Goal: Task Accomplishment & Management: Use online tool/utility

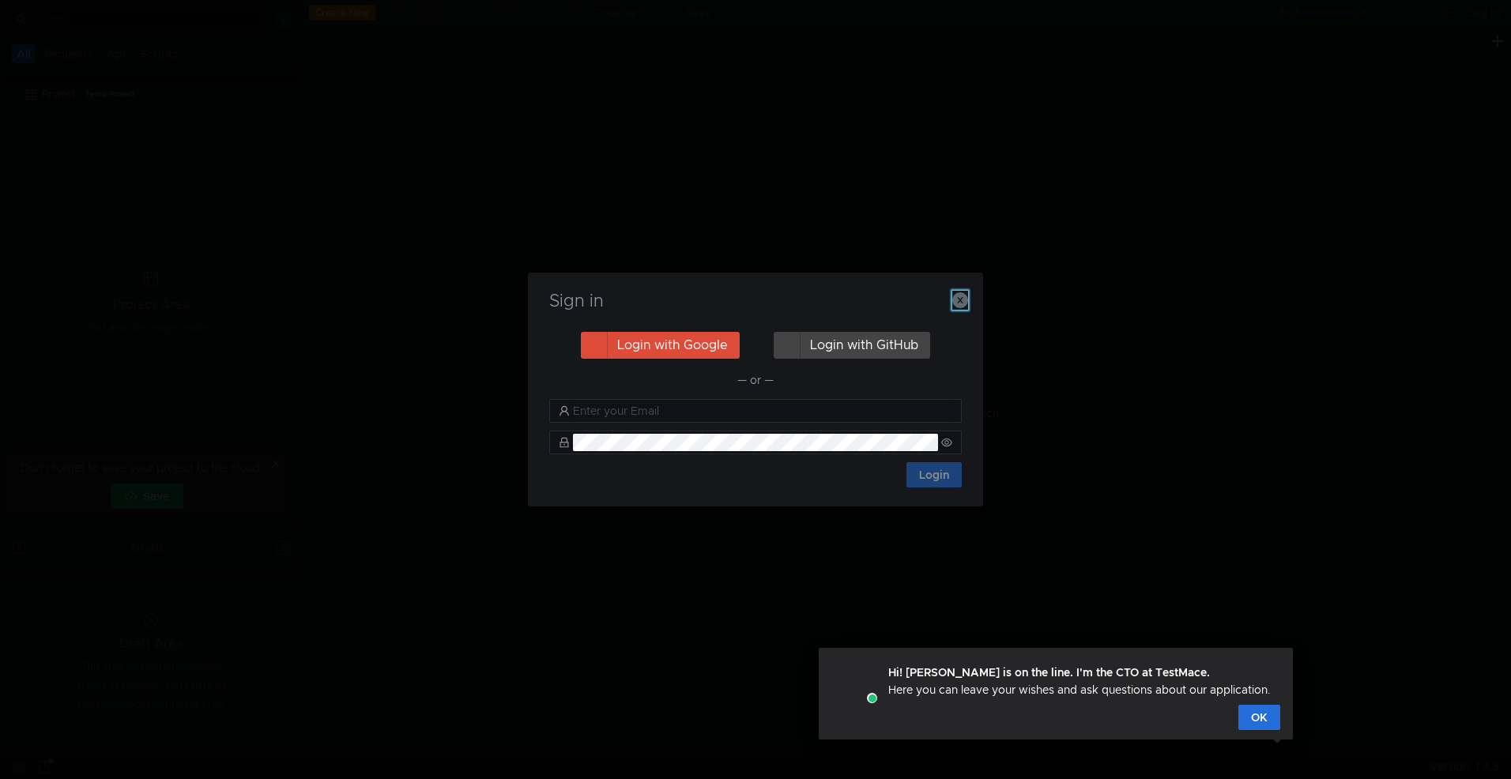
click at [961, 299] on icon "button" at bounding box center [960, 300] width 16 height 16
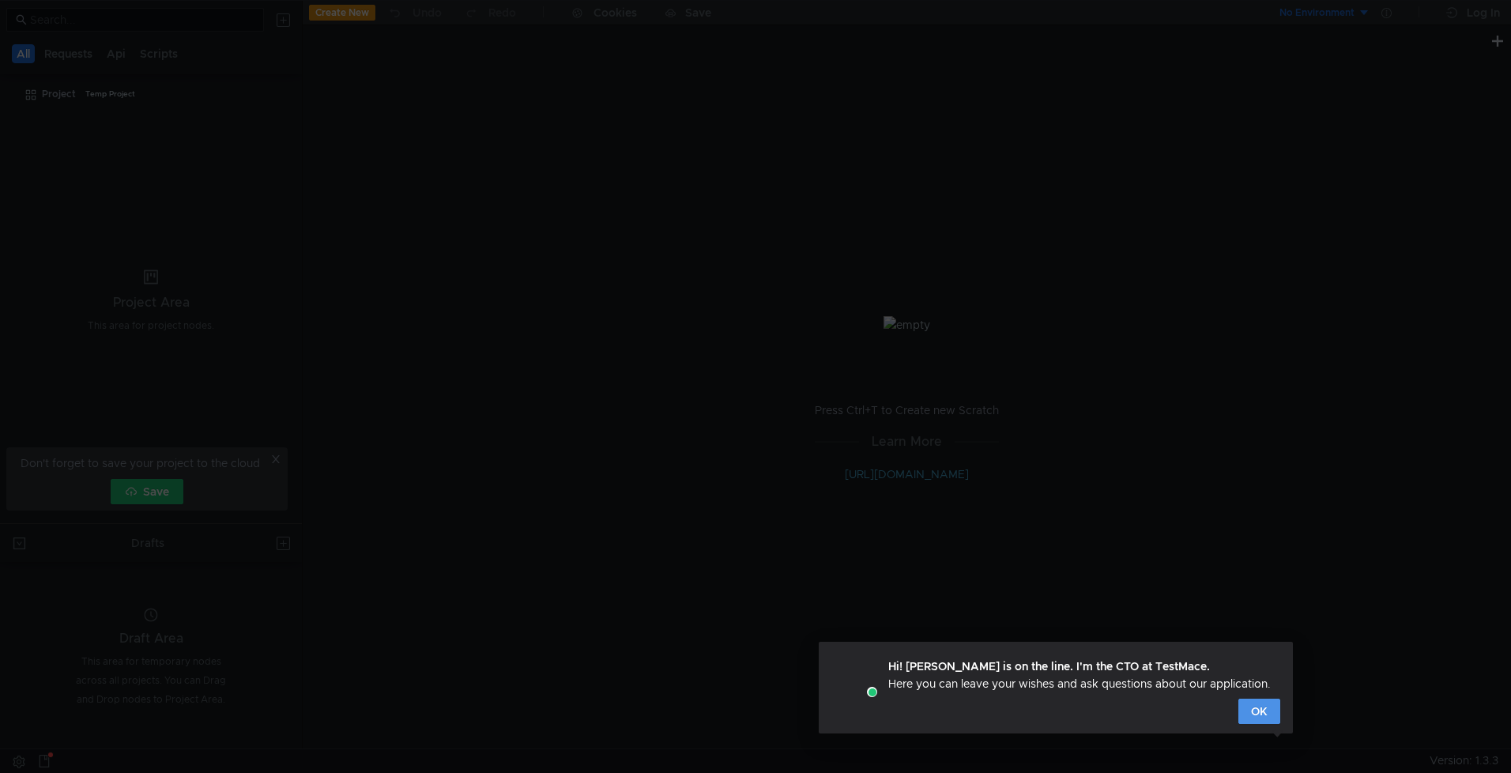
click at [1258, 713] on button "OK" at bounding box center [1259, 710] width 42 height 25
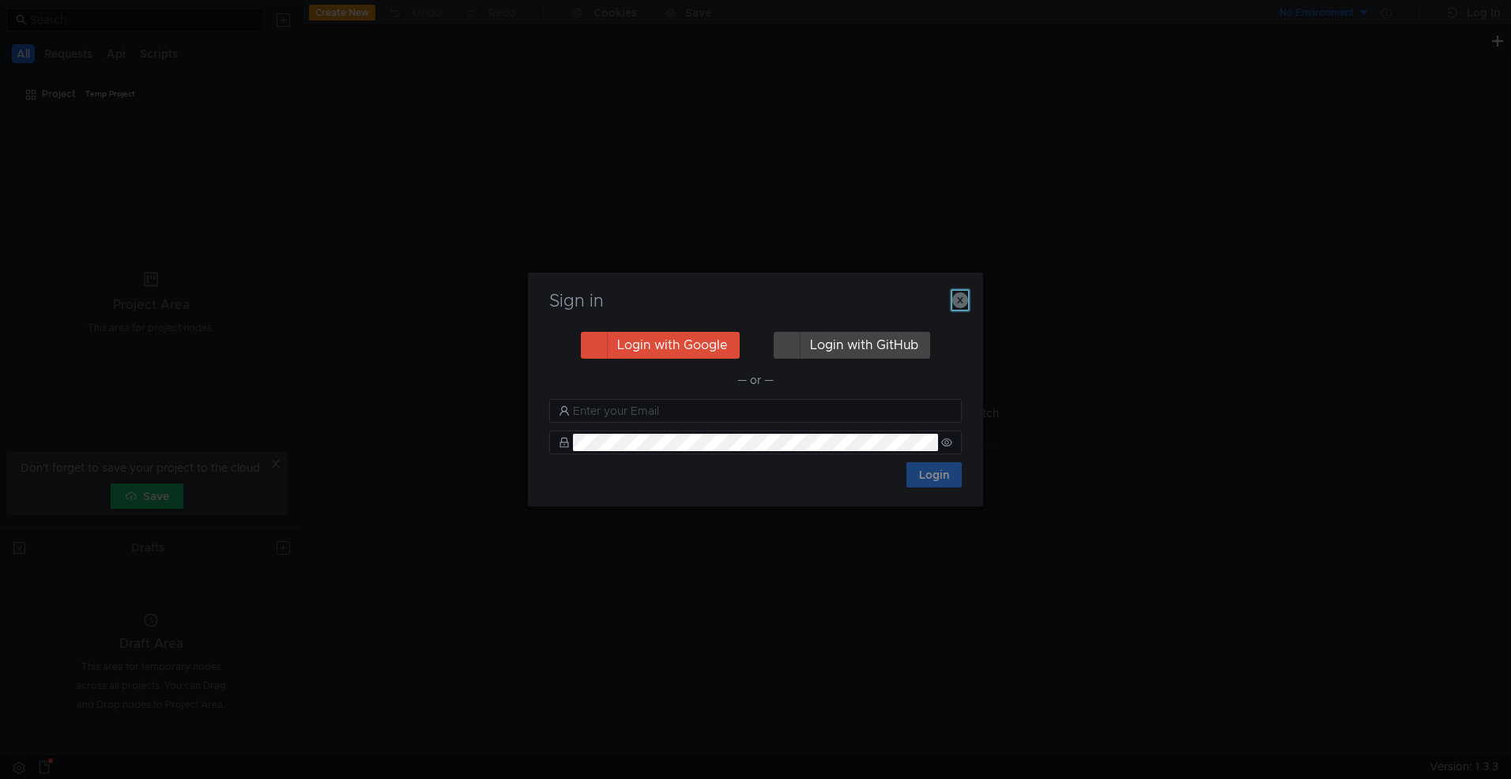
click at [954, 295] on icon "button" at bounding box center [960, 300] width 16 height 16
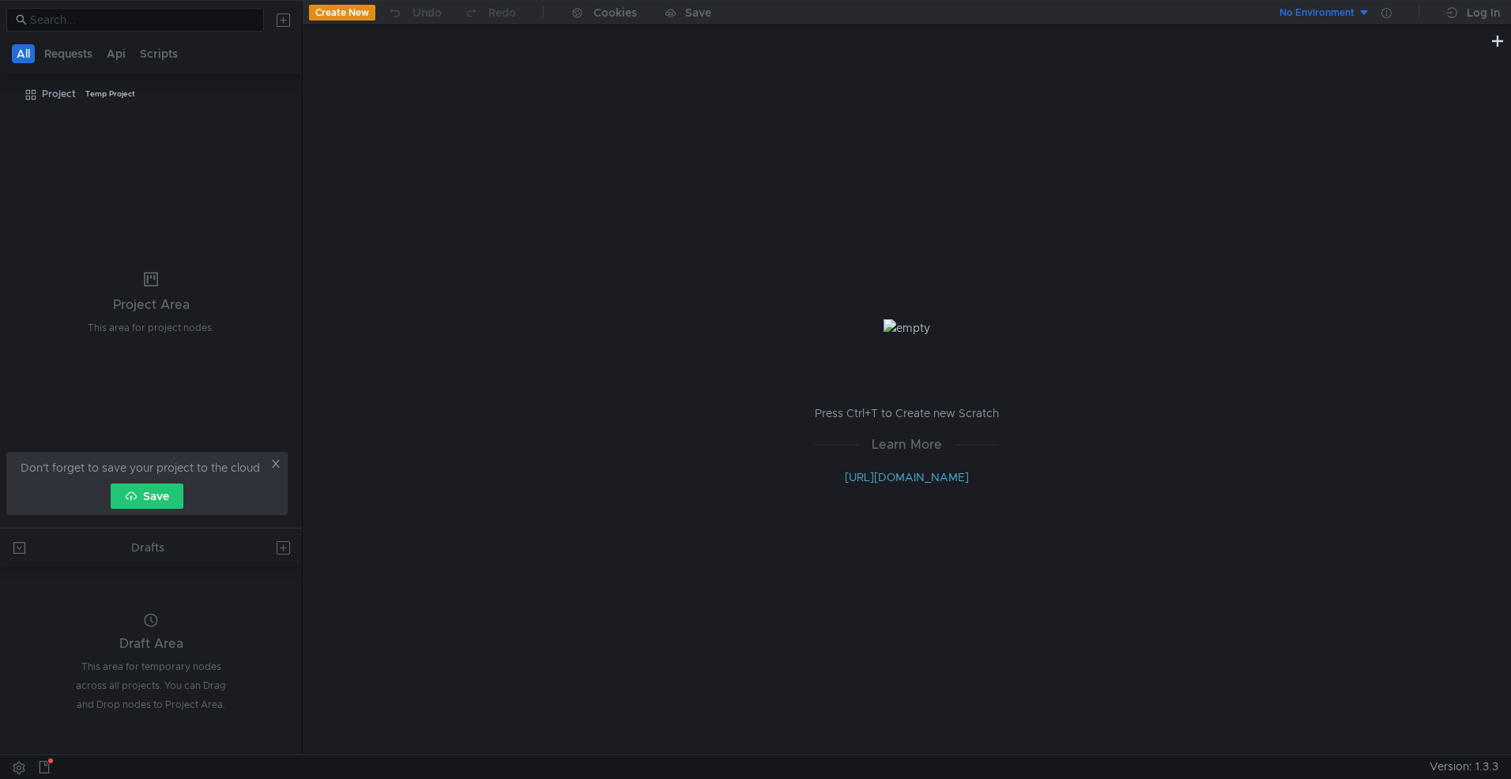
click at [272, 463] on icon at bounding box center [275, 463] width 11 height 11
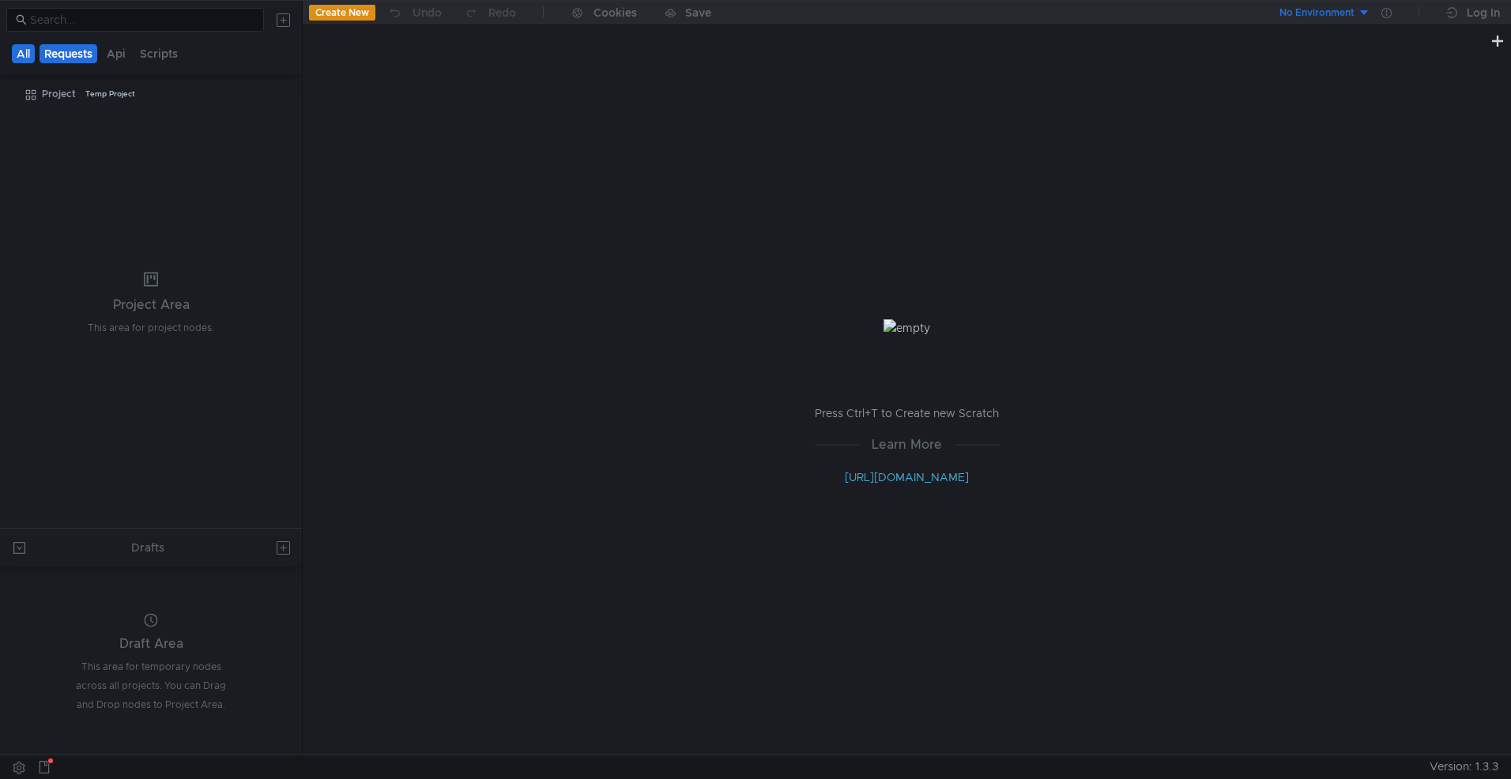
click at [56, 55] on button "Requests" at bounding box center [69, 53] width 58 height 19
click at [126, 50] on button "Api" at bounding box center [117, 53] width 28 height 19
click at [140, 50] on button "Scripts" at bounding box center [159, 53] width 47 height 19
click at [32, 55] on button "All" at bounding box center [24, 53] width 24 height 19
click at [282, 21] on button at bounding box center [282, 19] width 25 height 25
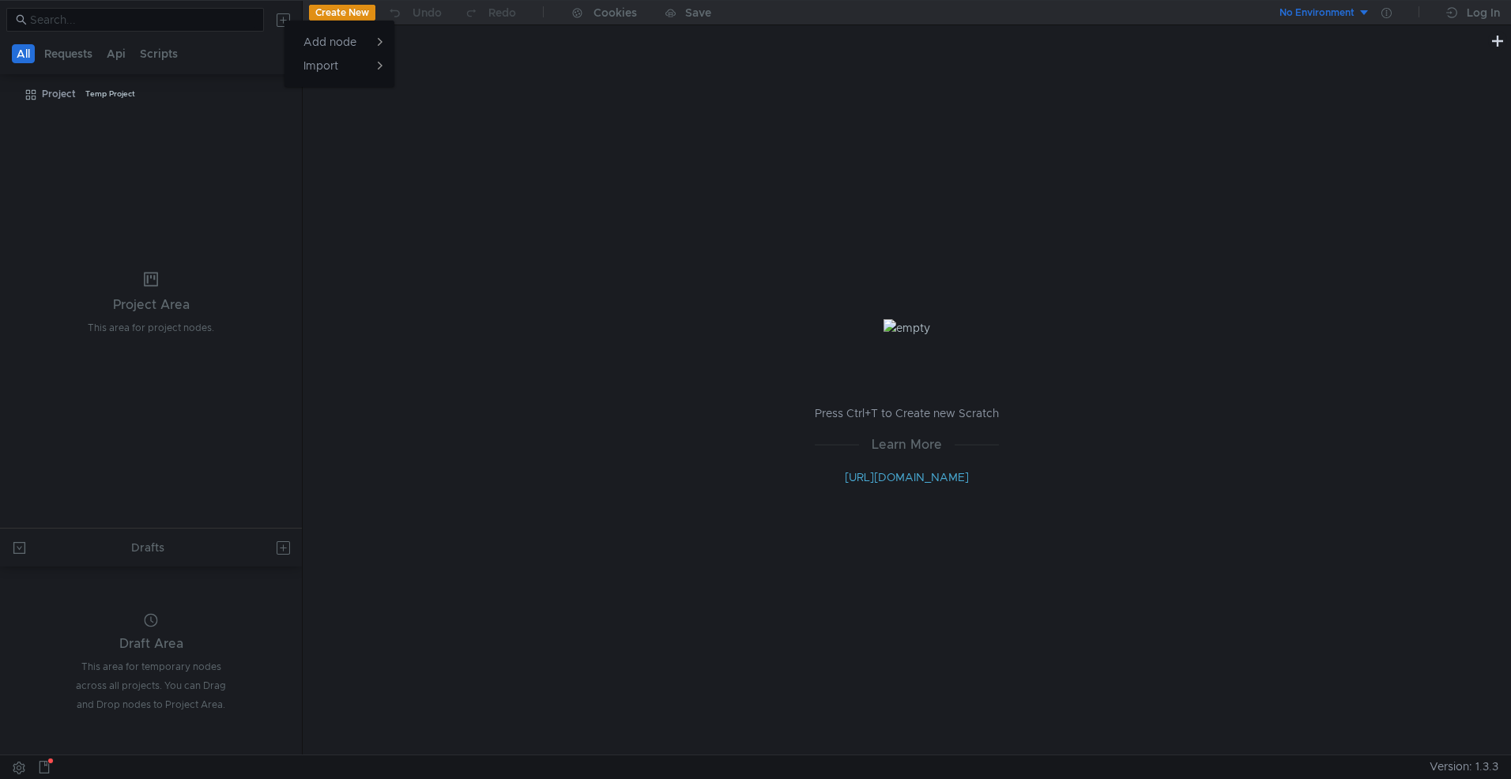
click at [153, 182] on div at bounding box center [755, 389] width 1511 height 779
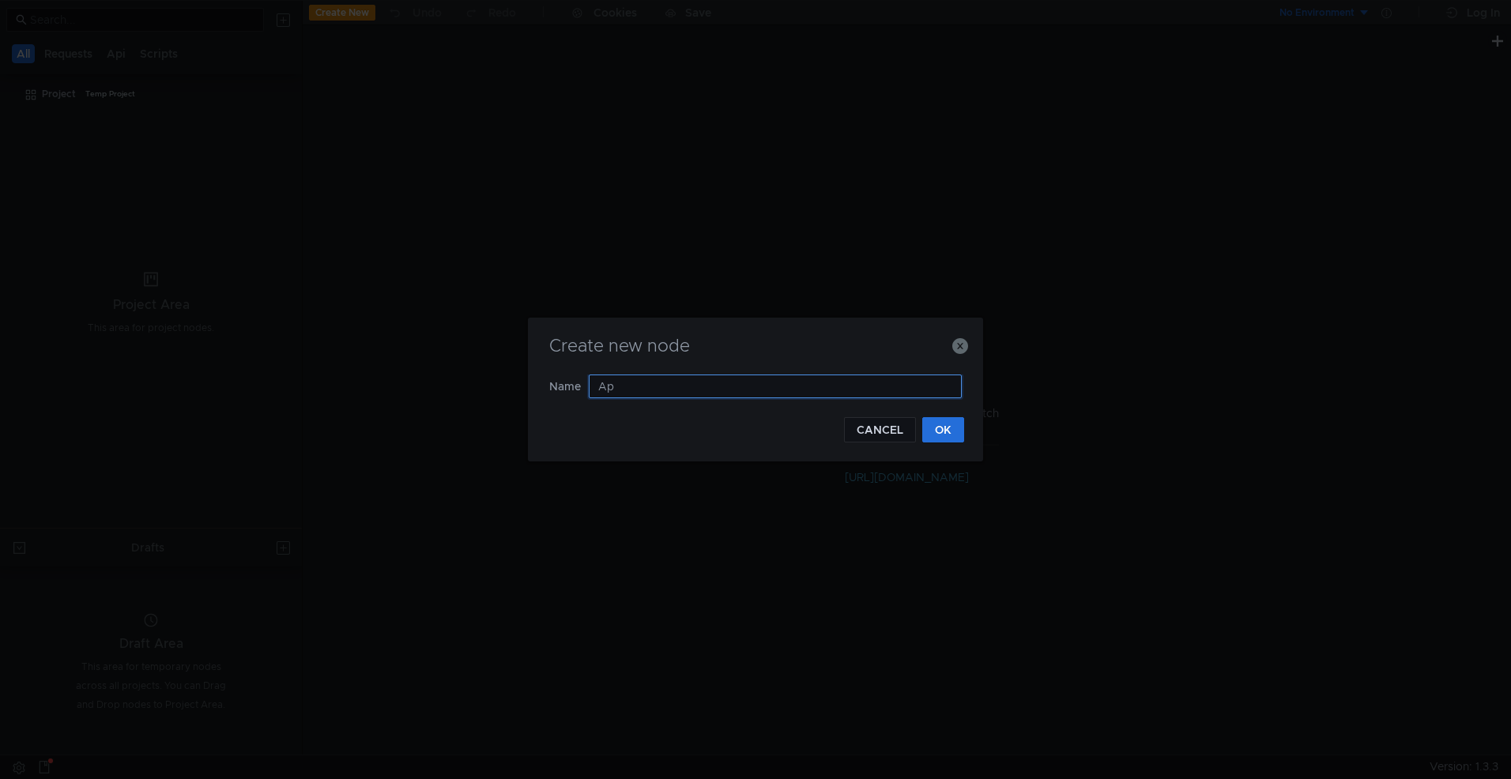
type input "A"
type input "NestJs"
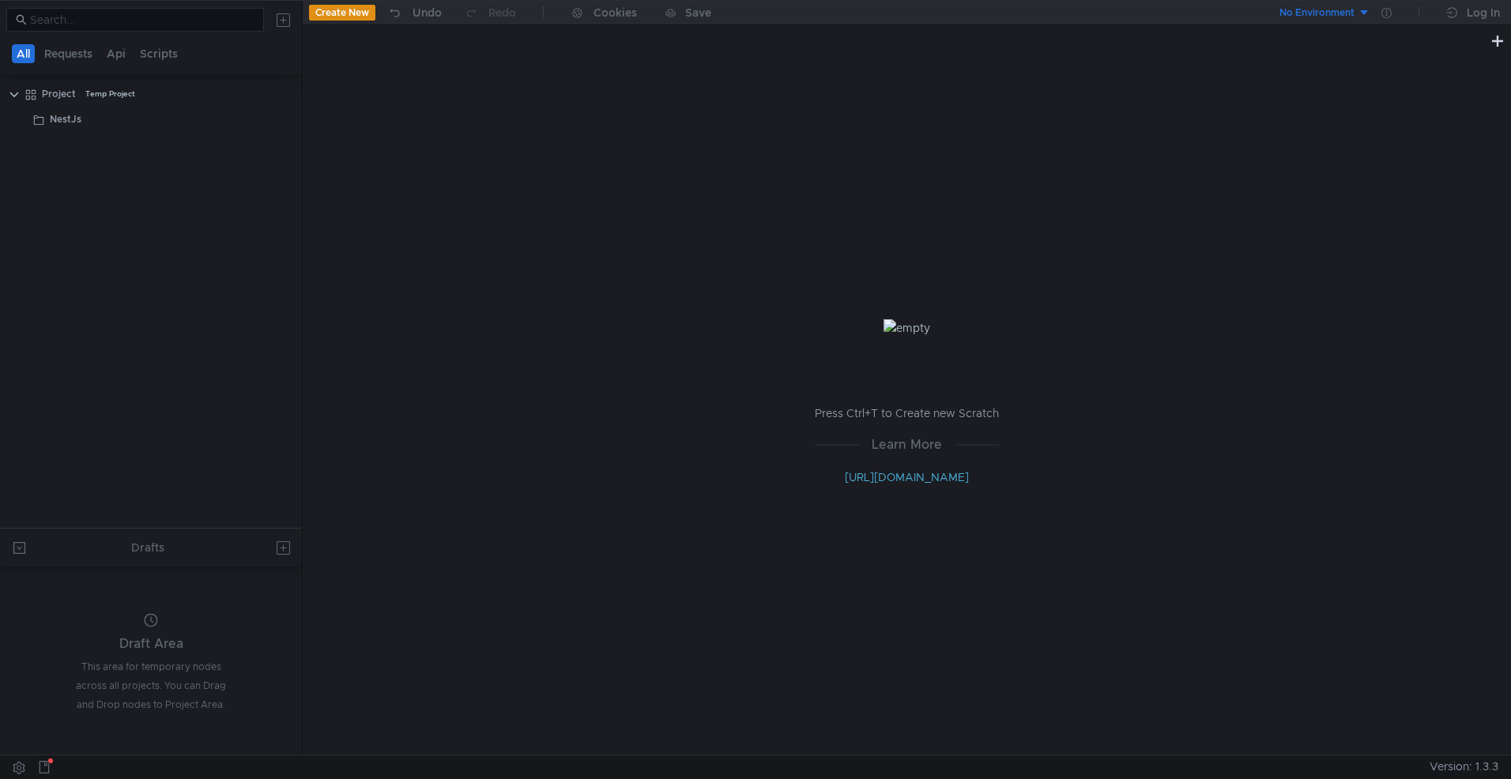
click at [290, 20] on button at bounding box center [282, 19] width 25 height 25
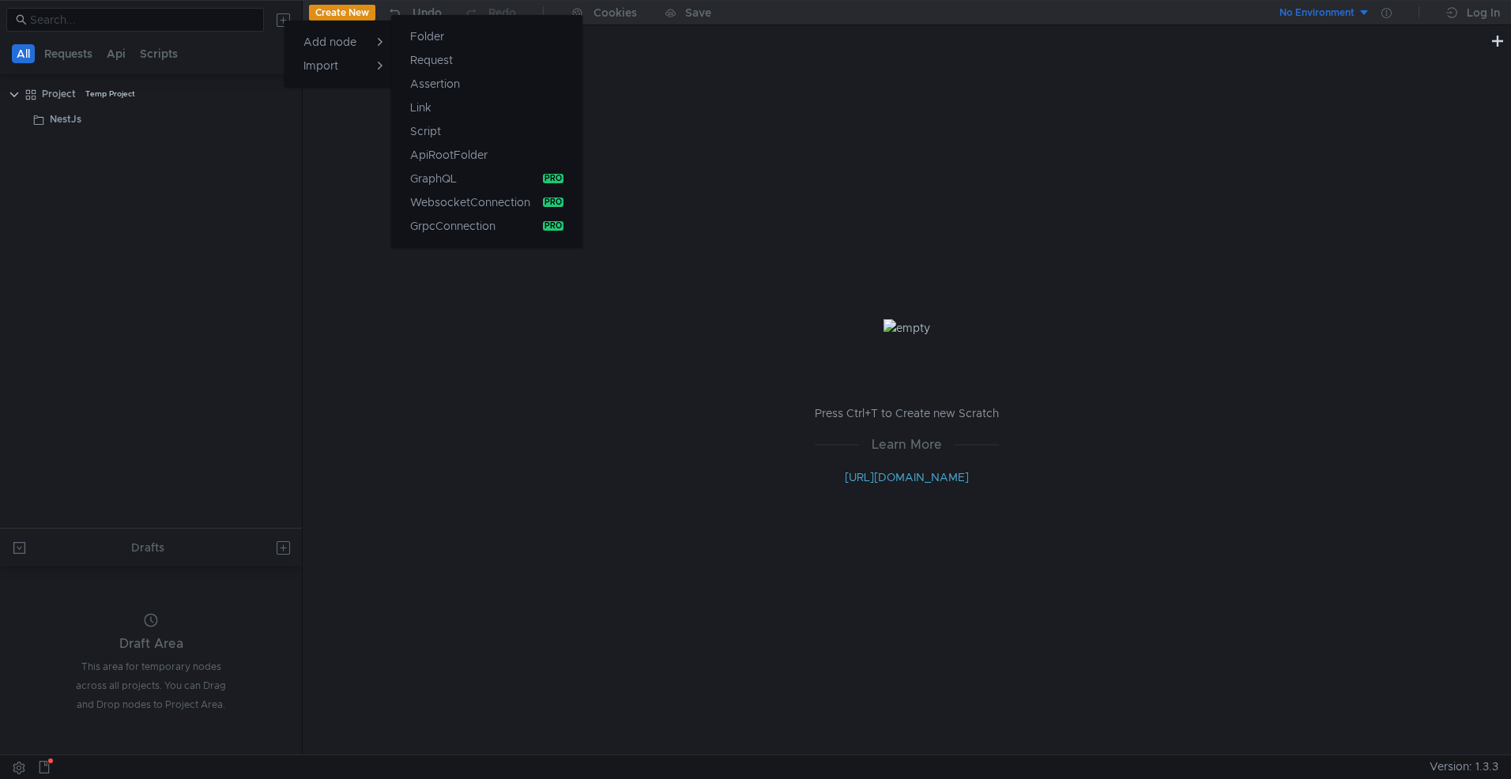
click at [324, 45] on app-tour-anchor "Add node" at bounding box center [329, 42] width 53 height 14
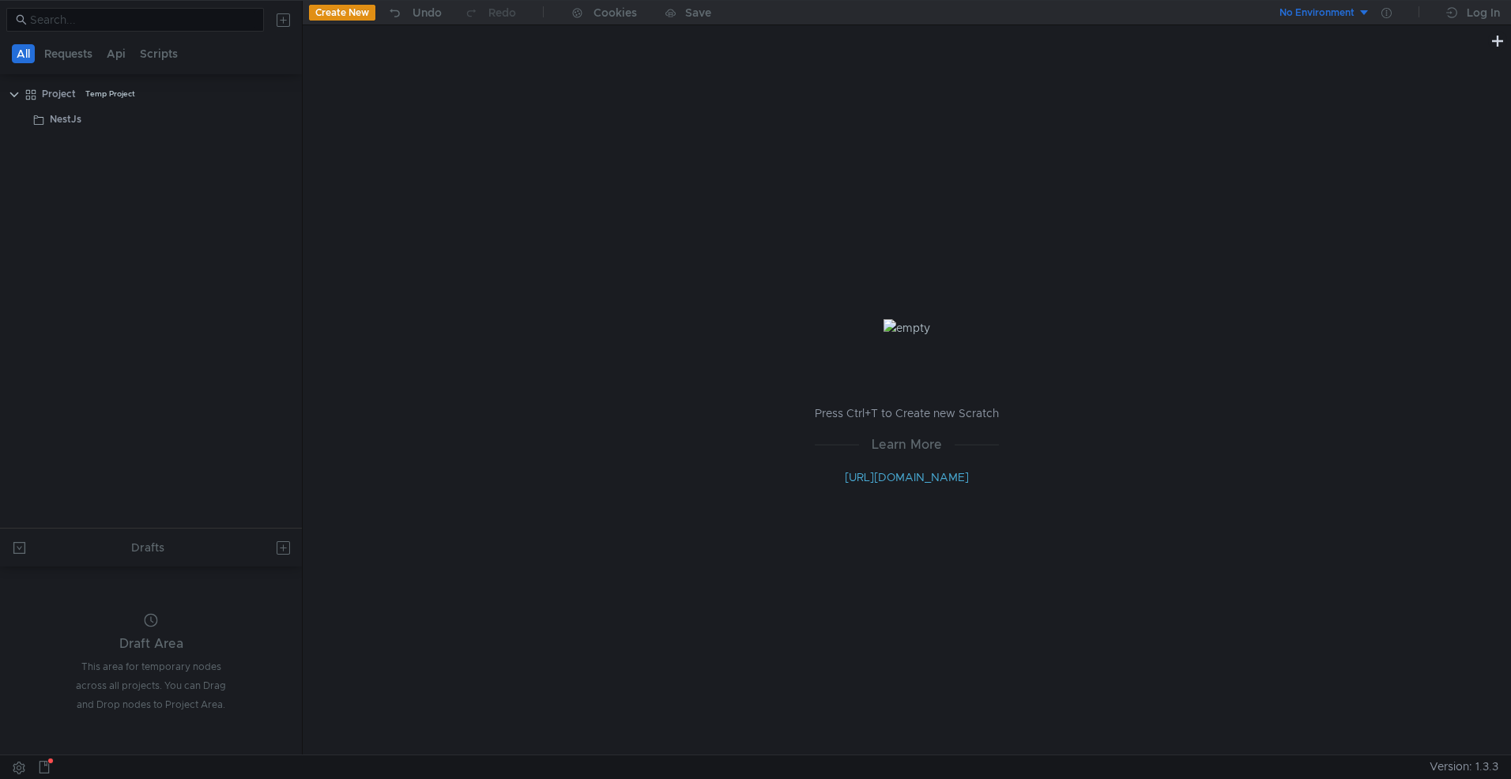
click at [280, 24] on div at bounding box center [755, 389] width 1511 height 779
click at [280, 24] on button at bounding box center [282, 19] width 25 height 25
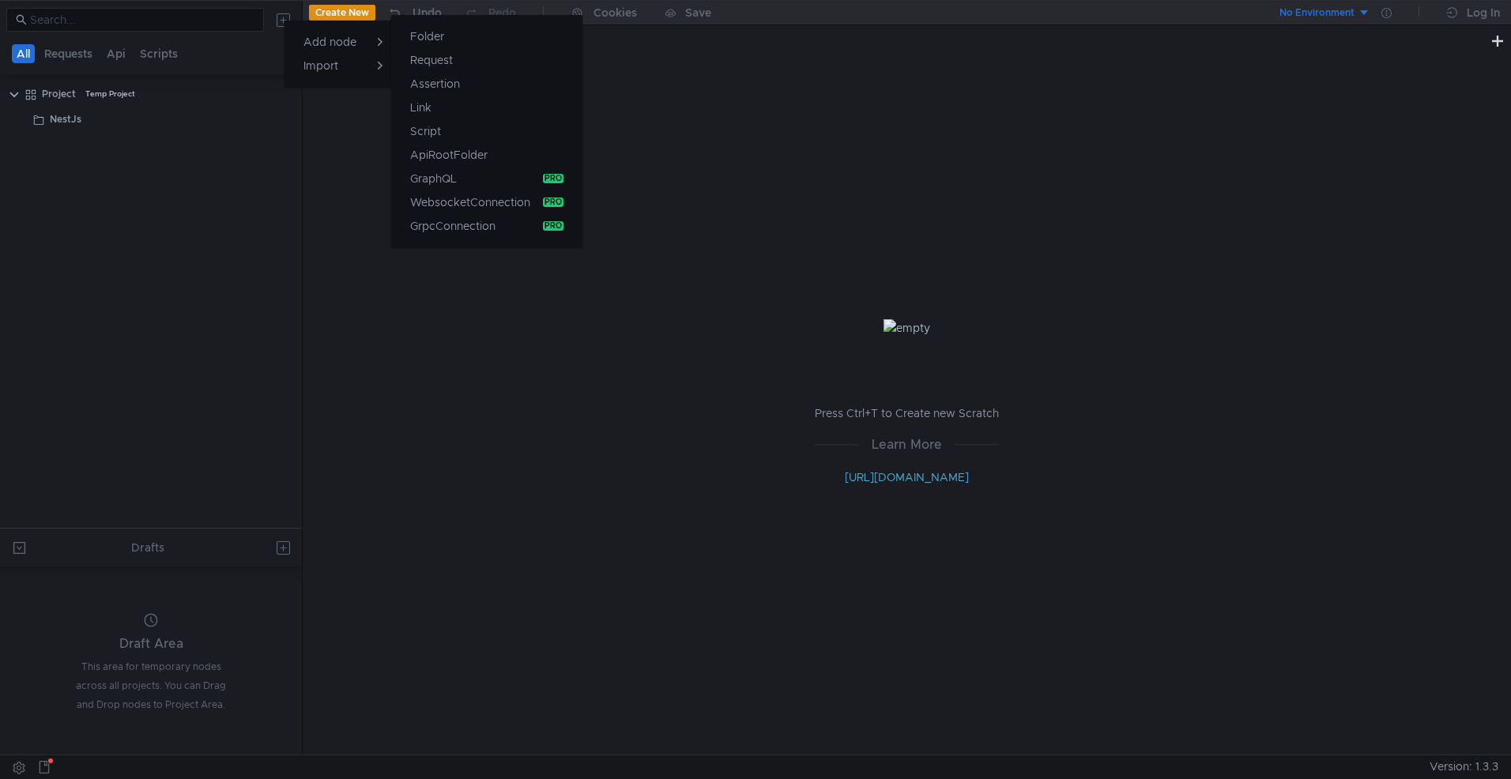
click at [489, 57] on button "Request" at bounding box center [486, 60] width 191 height 24
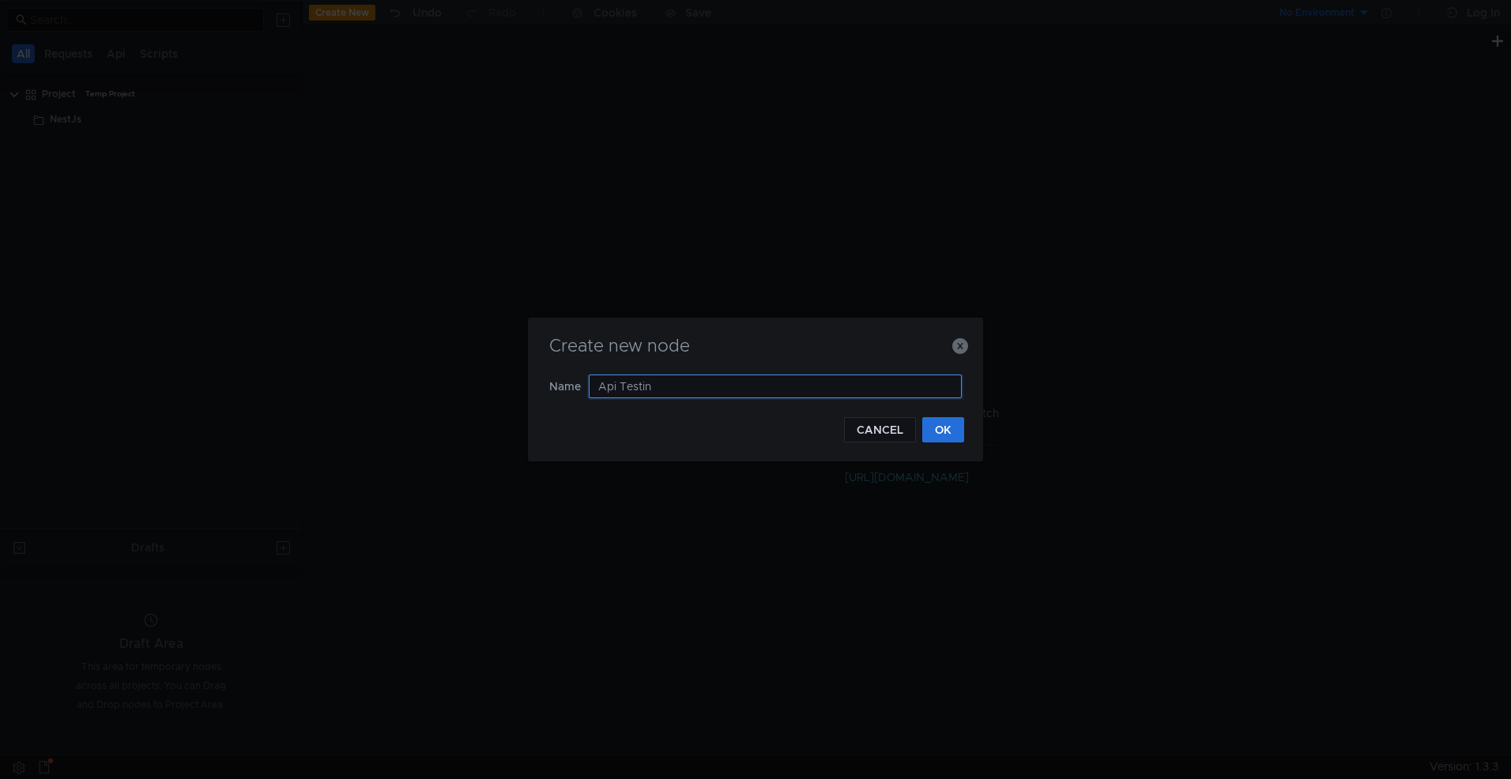
type input "Api Testing"
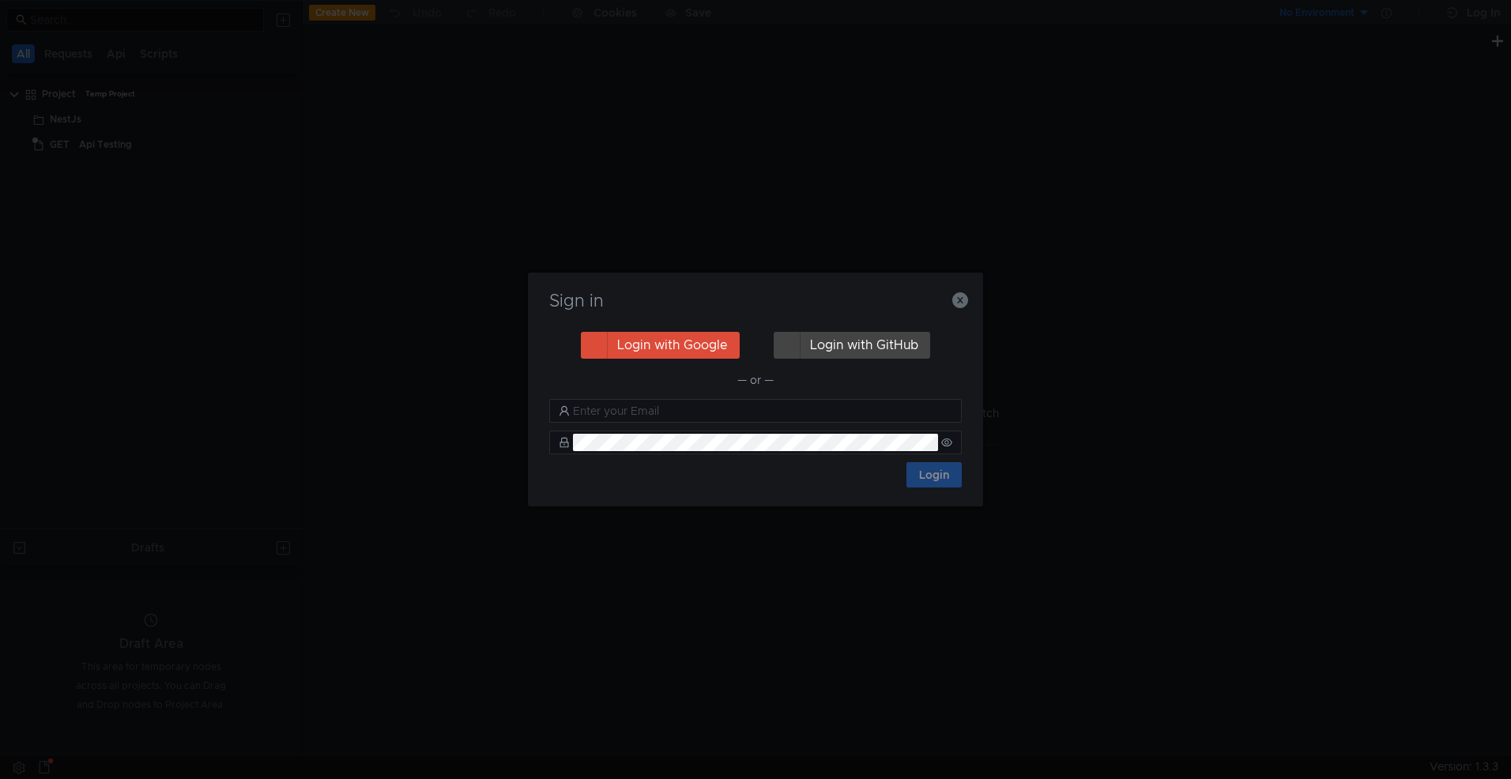
click at [970, 292] on div "Sign in Login with Google Login with GitHub — or — Login" at bounding box center [755, 390] width 455 height 234
click at [965, 305] on icon "button" at bounding box center [960, 300] width 16 height 16
click at [964, 298] on icon "button" at bounding box center [960, 300] width 16 height 16
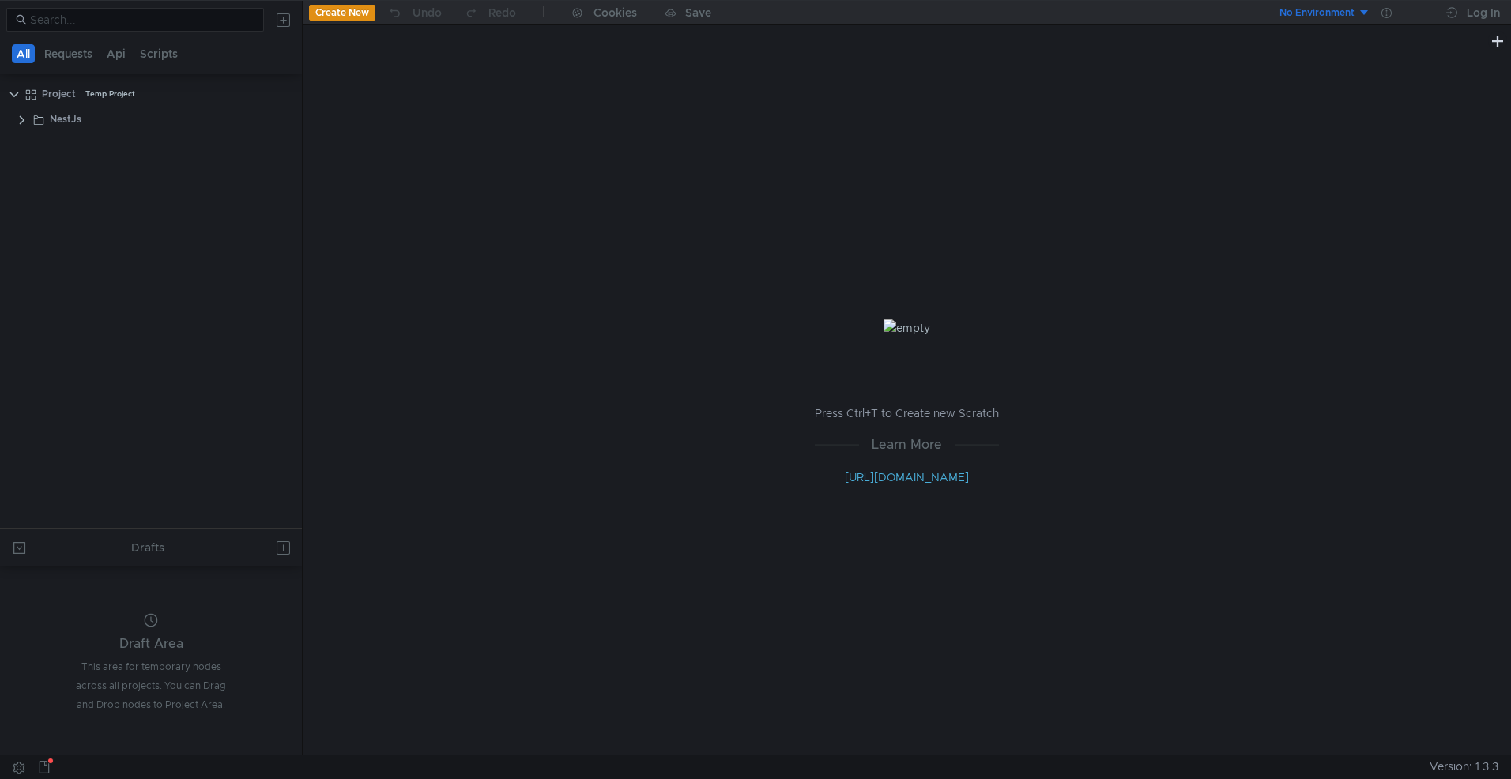
click at [58, 125] on div "NestJs" at bounding box center [66, 119] width 32 height 24
click at [24, 125] on clr-icon at bounding box center [22, 120] width 13 height 13
click at [122, 145] on div "Api Testing" at bounding box center [113, 145] width 53 height 24
